Goal: Information Seeking & Learning: Learn about a topic

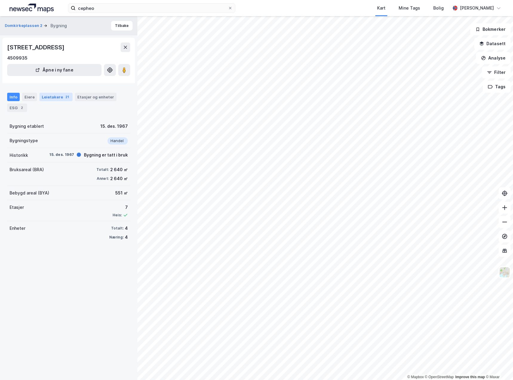
click at [54, 95] on div "Leietakere 21" at bounding box center [55, 97] width 33 height 8
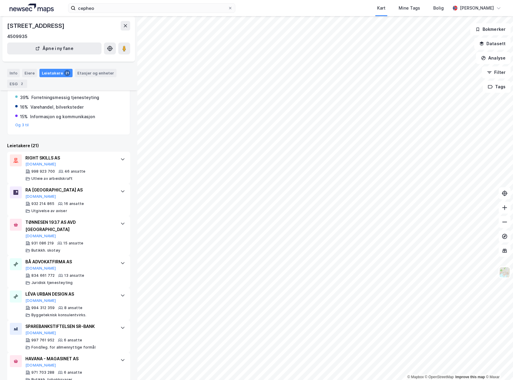
scroll to position [62, 0]
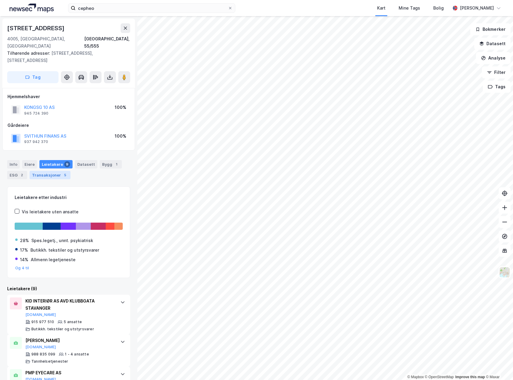
click at [62, 172] on div "5" at bounding box center [65, 175] width 6 height 6
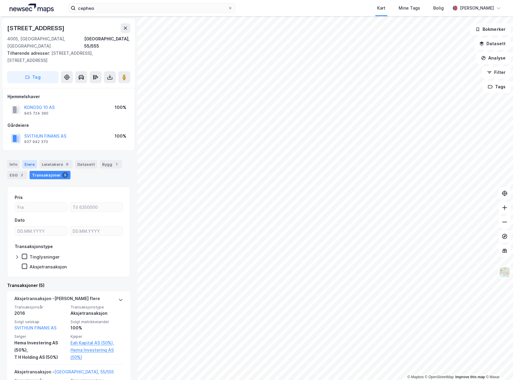
click at [31, 160] on div "Eiere" at bounding box center [29, 164] width 15 height 8
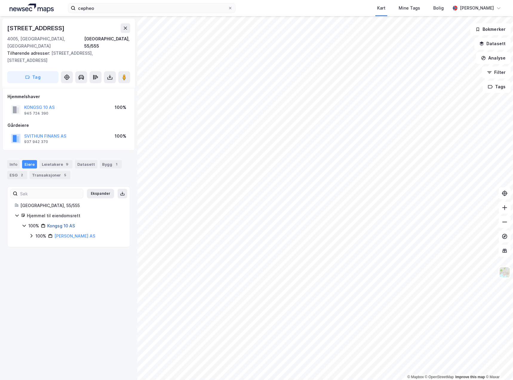
click at [70, 223] on link "Kongsg 10 AS" at bounding box center [61, 225] width 28 height 5
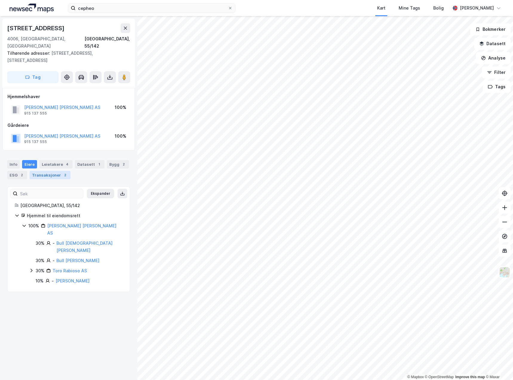
click at [51, 171] on div "Transaksjoner 2" at bounding box center [50, 175] width 41 height 8
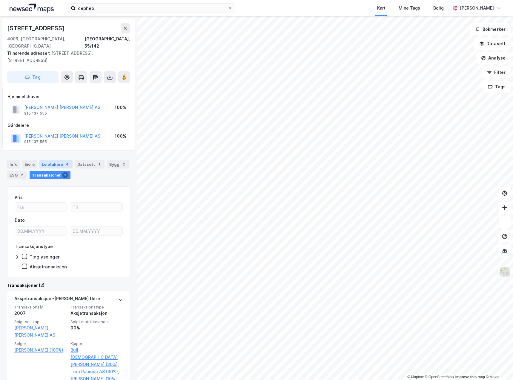
click at [57, 160] on div "Leietakere 4" at bounding box center [55, 164] width 33 height 8
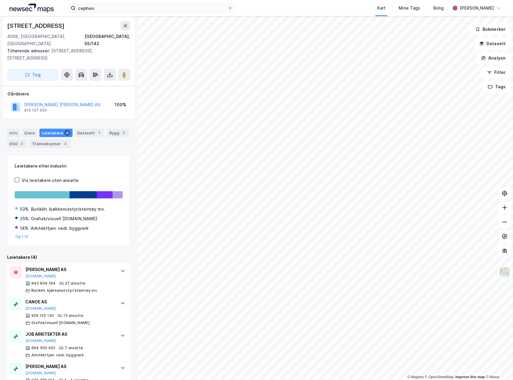
scroll to position [37, 0]
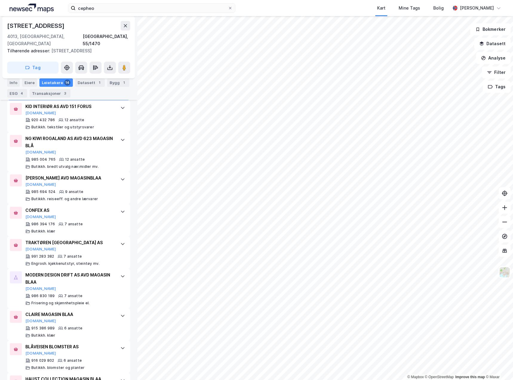
scroll to position [299, 0]
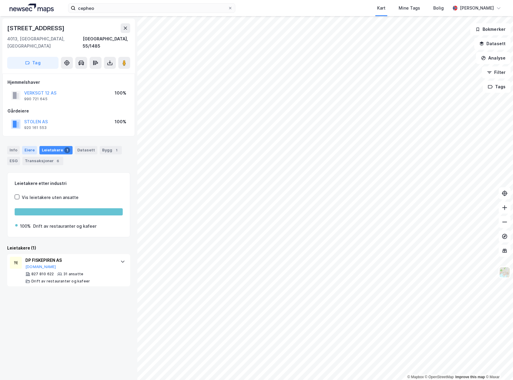
click at [29, 146] on div "Eiere" at bounding box center [29, 150] width 15 height 8
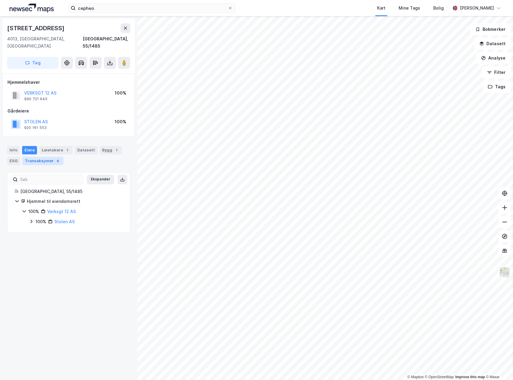
click at [44, 157] on div "Transaksjoner 6" at bounding box center [42, 161] width 41 height 8
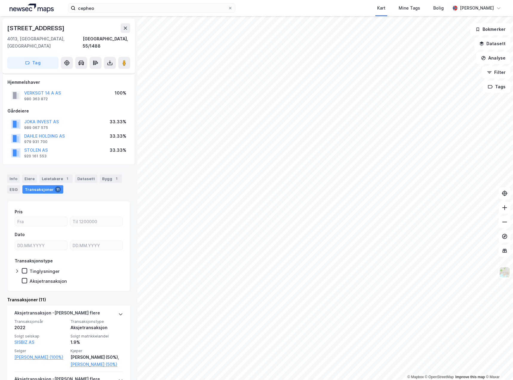
scroll to position [120, 0]
